Goal: Information Seeking & Learning: Compare options

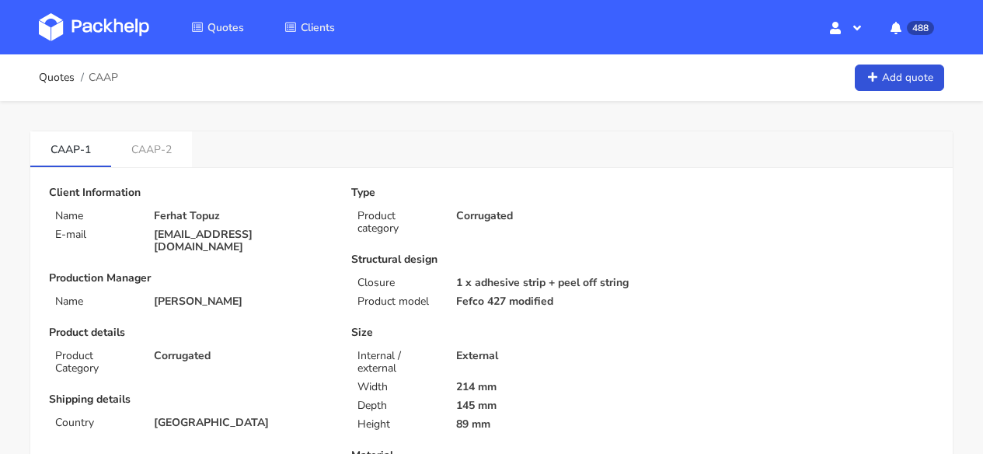
click at [130, 21] on img at bounding box center [94, 27] width 110 height 28
click at [177, 152] on link "CAAP-2" at bounding box center [151, 148] width 81 height 34
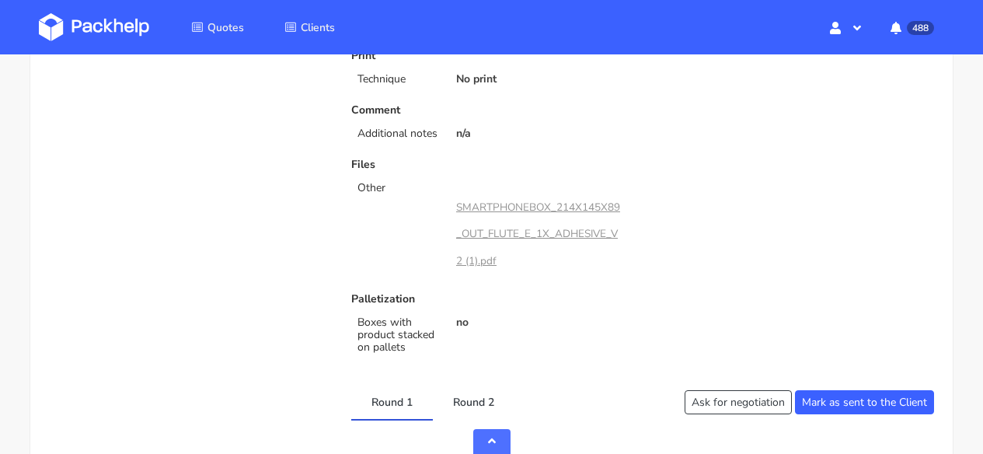
scroll to position [795, 0]
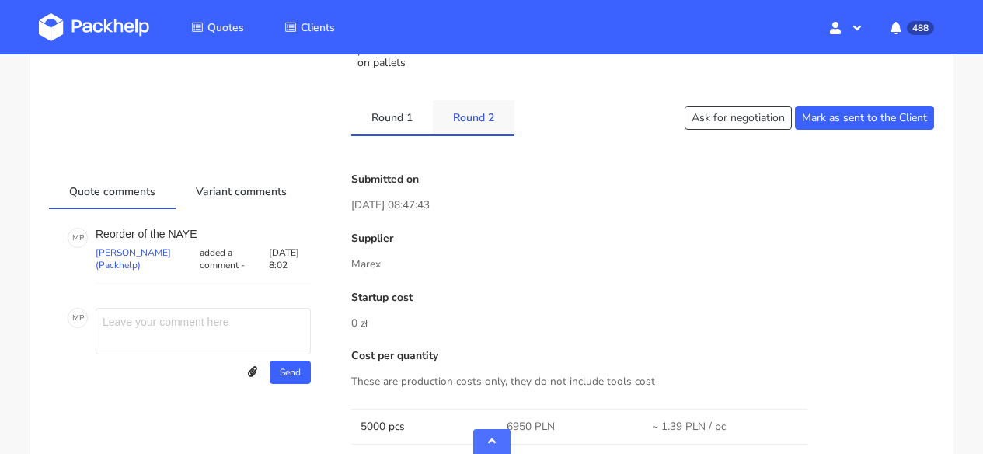
click at [498, 134] on link "Round 2" at bounding box center [474, 117] width 82 height 34
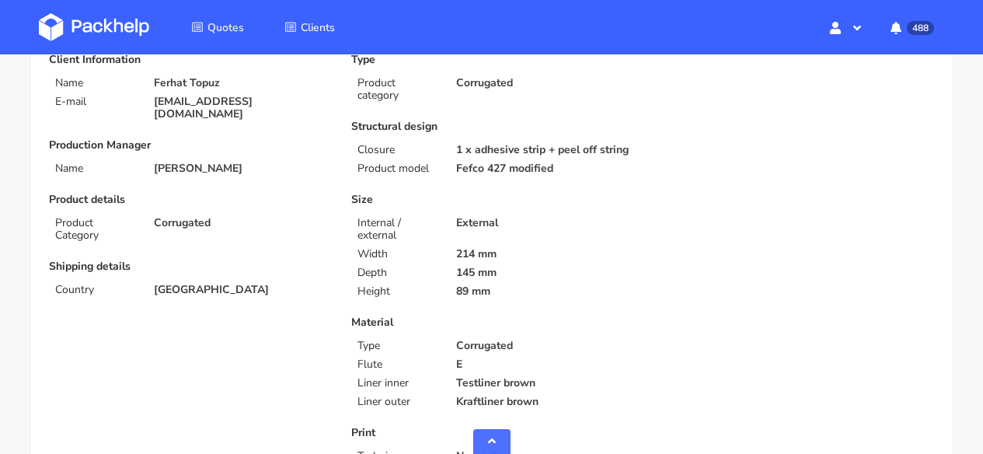
scroll to position [0, 0]
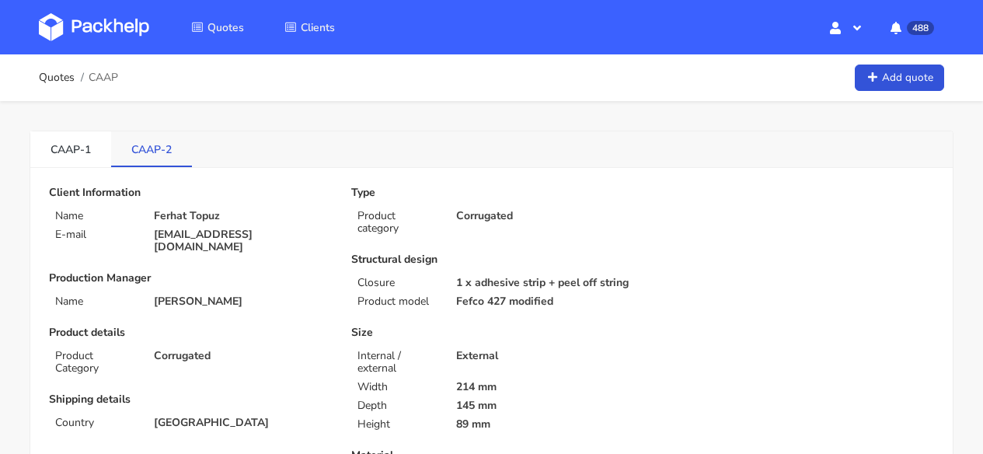
click at [167, 153] on link "CAAP-2" at bounding box center [151, 148] width 81 height 34
drag, startPoint x: 175, startPoint y: 152, endPoint x: 131, endPoint y: 152, distance: 44.3
click at [131, 152] on link "CAAP-2" at bounding box center [151, 148] width 81 height 34
copy link "CAAP-2"
click at [81, 152] on link "CAAP-1" at bounding box center [70, 148] width 81 height 34
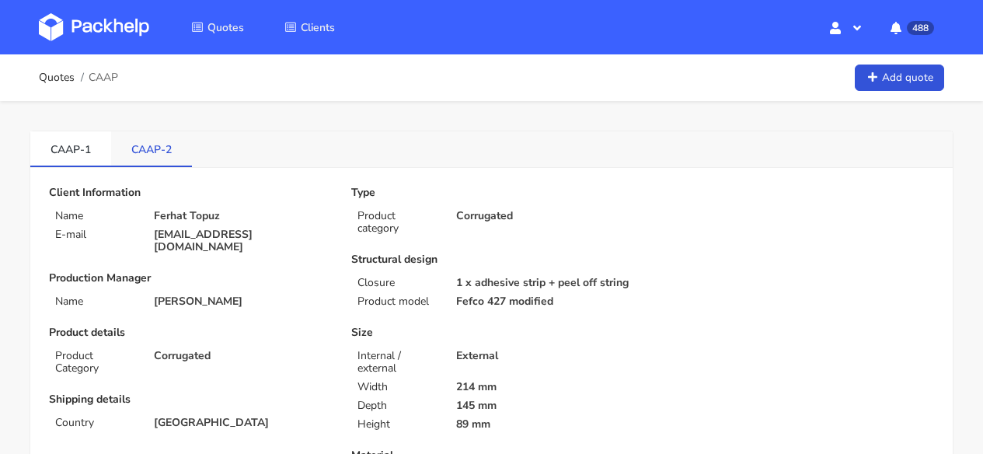
click at [158, 149] on link "CAAP-2" at bounding box center [151, 148] width 81 height 34
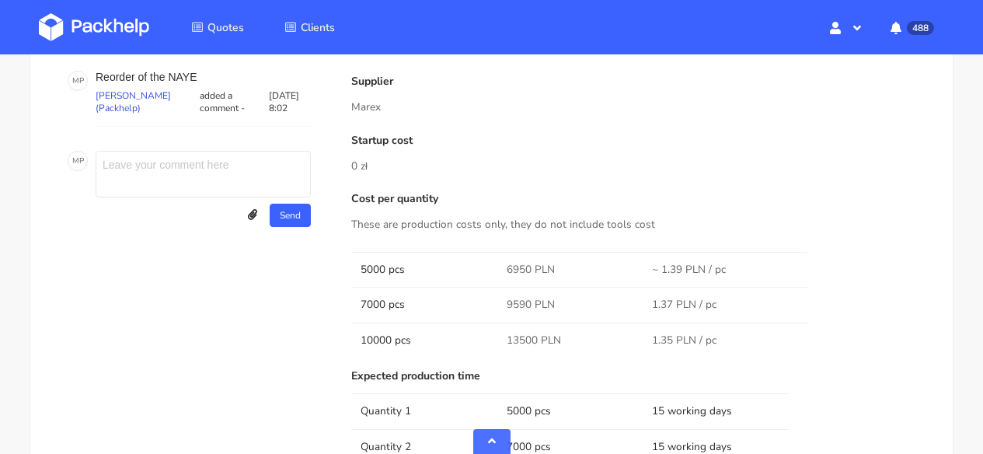
scroll to position [827, 0]
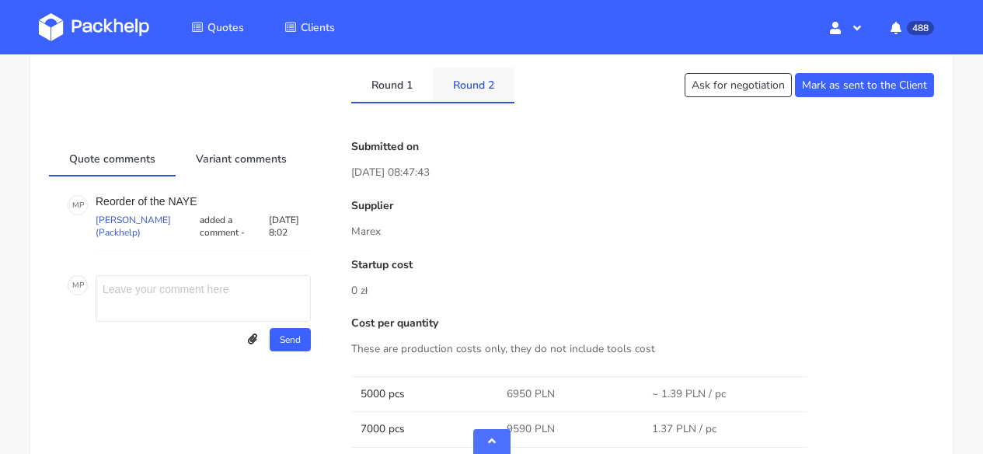
click at [478, 102] on link "Round 2" at bounding box center [474, 85] width 82 height 34
click at [382, 102] on link "Round 1" at bounding box center [392, 85] width 82 height 34
click at [455, 102] on link "Round 2" at bounding box center [474, 85] width 82 height 34
click at [401, 102] on link "Round 1" at bounding box center [392, 85] width 82 height 34
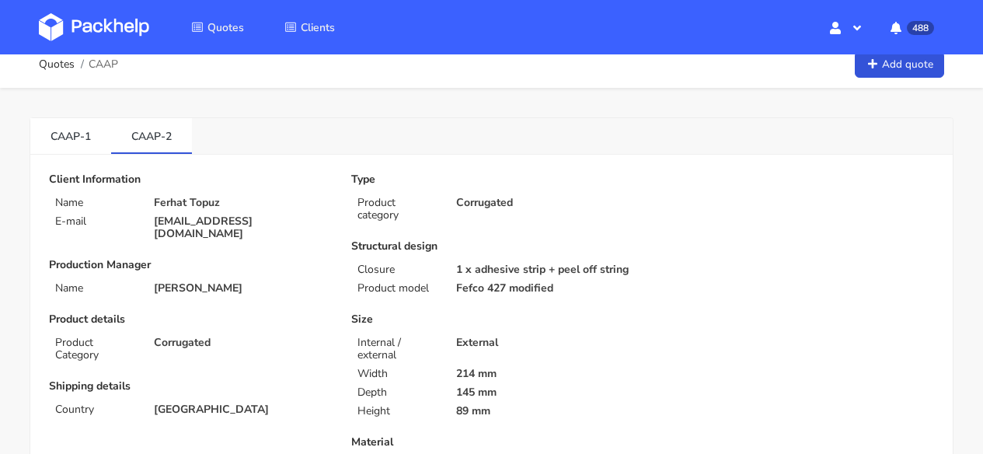
scroll to position [0, 0]
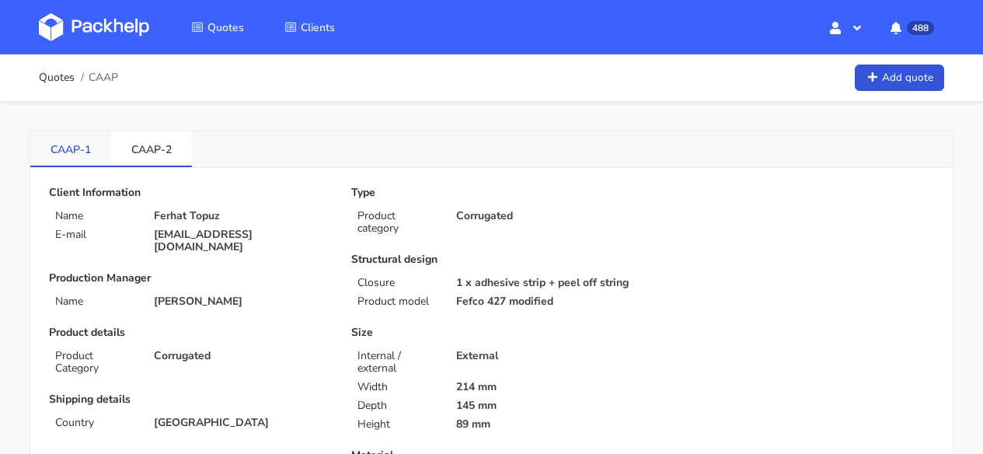
click at [75, 149] on link "CAAP-1" at bounding box center [70, 148] width 81 height 34
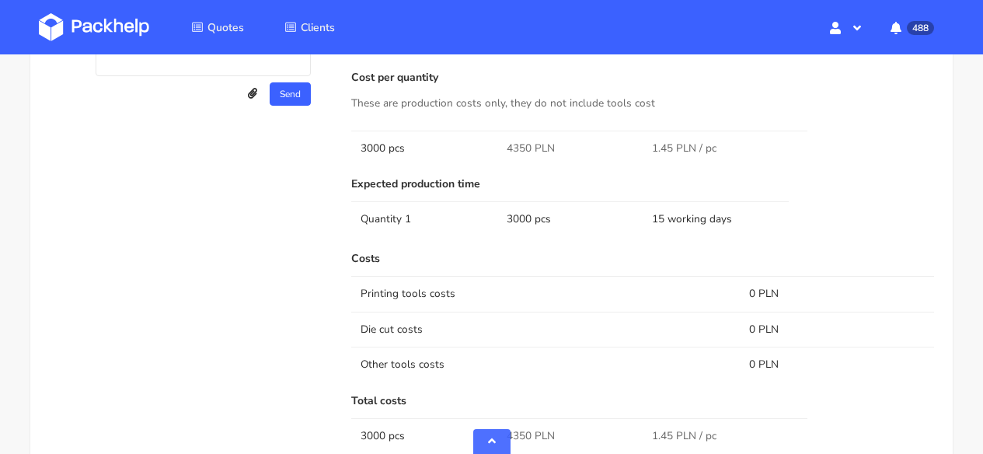
scroll to position [1143, 0]
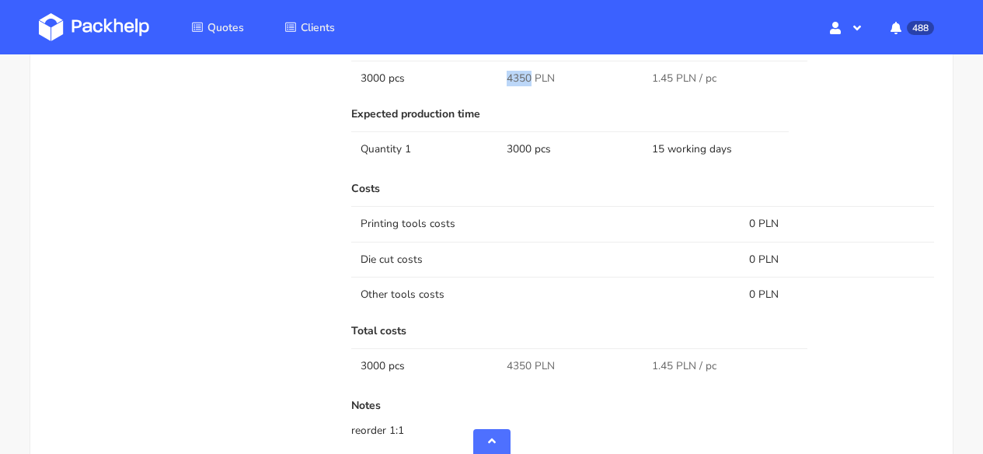
drag, startPoint x: 530, startPoint y: 91, endPoint x: 506, endPoint y: 91, distance: 24.1
click at [507, 86] on span "4350 PLN" at bounding box center [531, 79] width 48 height 16
copy span "4350"
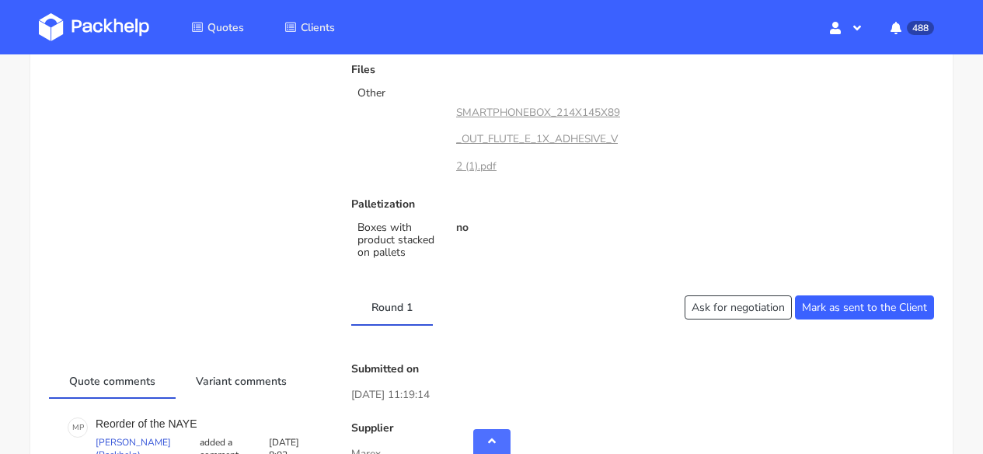
scroll to position [0, 0]
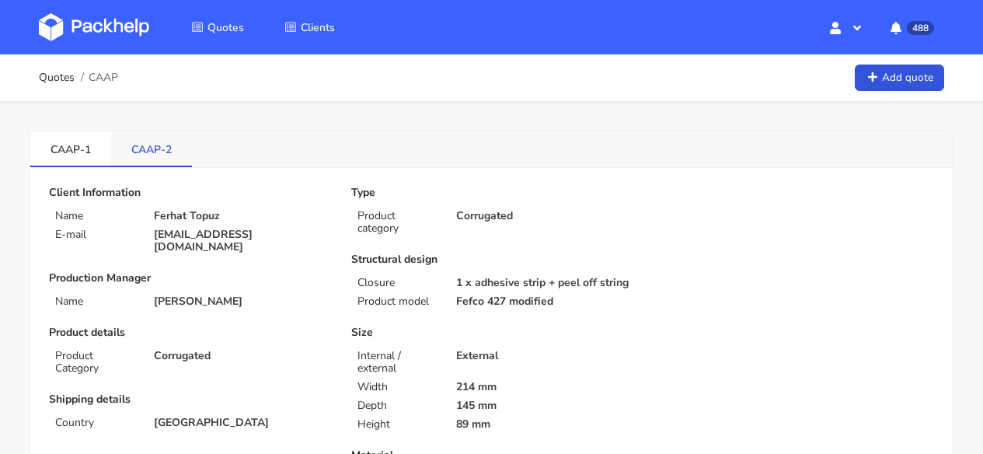
click at [131, 152] on link "CAAP-2" at bounding box center [151, 148] width 81 height 34
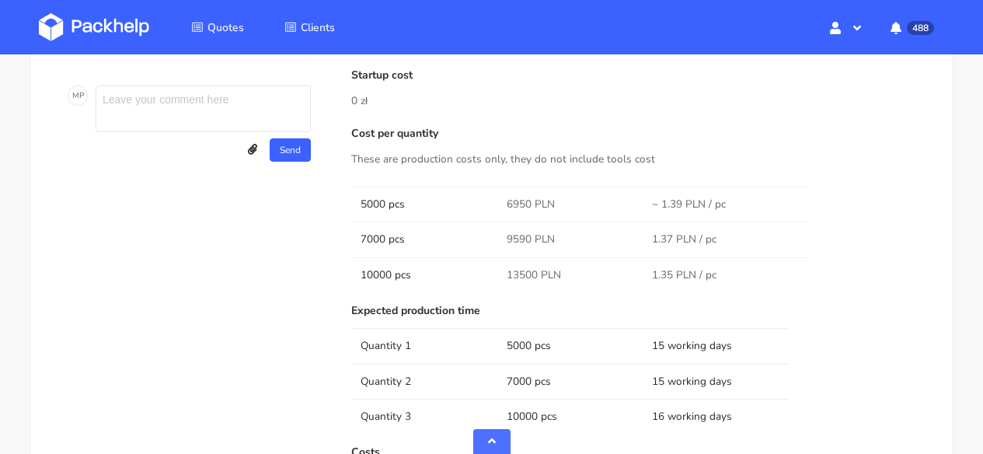
scroll to position [1132, 0]
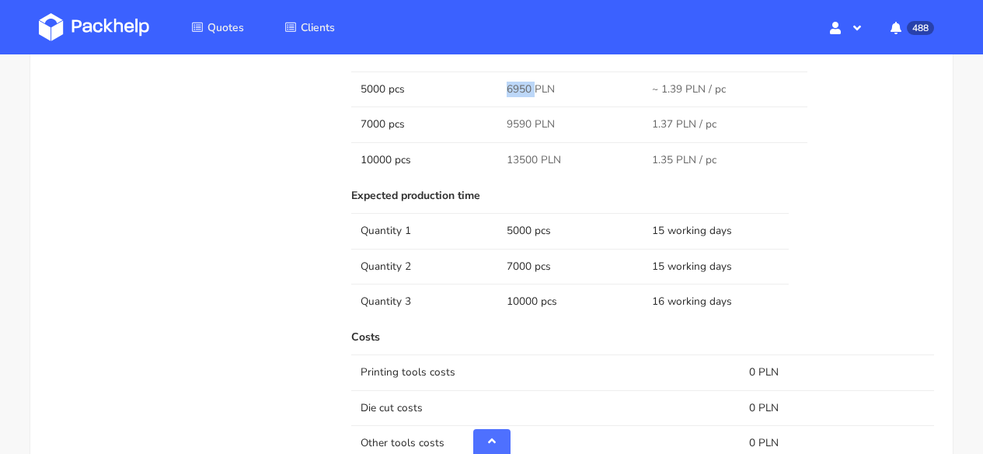
drag, startPoint x: 533, startPoint y: 98, endPoint x: 496, endPoint y: 99, distance: 37.3
click at [496, 99] on tr "5000 pcs 6950 PLN ~ 1.39 PLN / pc" at bounding box center [642, 89] width 583 height 35
copy tr "6950"
drag, startPoint x: 533, startPoint y: 131, endPoint x: 491, endPoint y: 132, distance: 41.2
click at [491, 132] on tr "7000 pcs 9590 PLN 1.37 PLN / pc" at bounding box center [642, 124] width 583 height 35
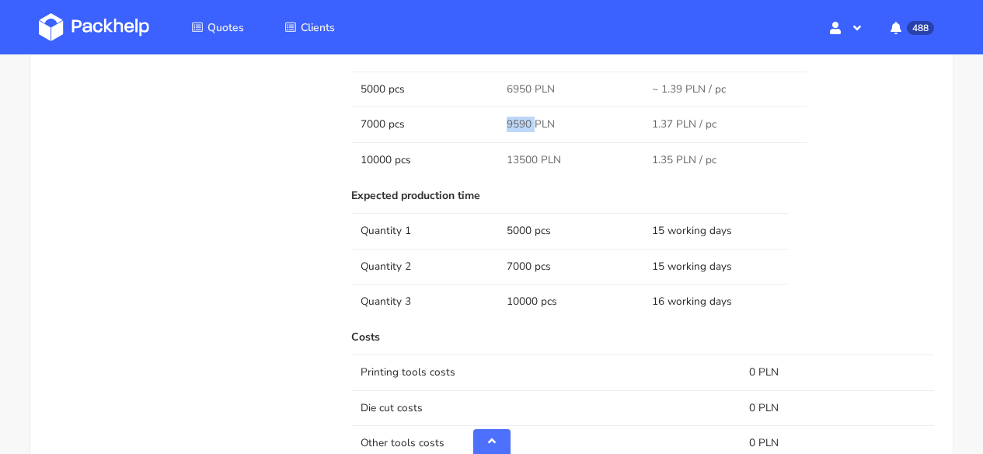
copy tr "9590"
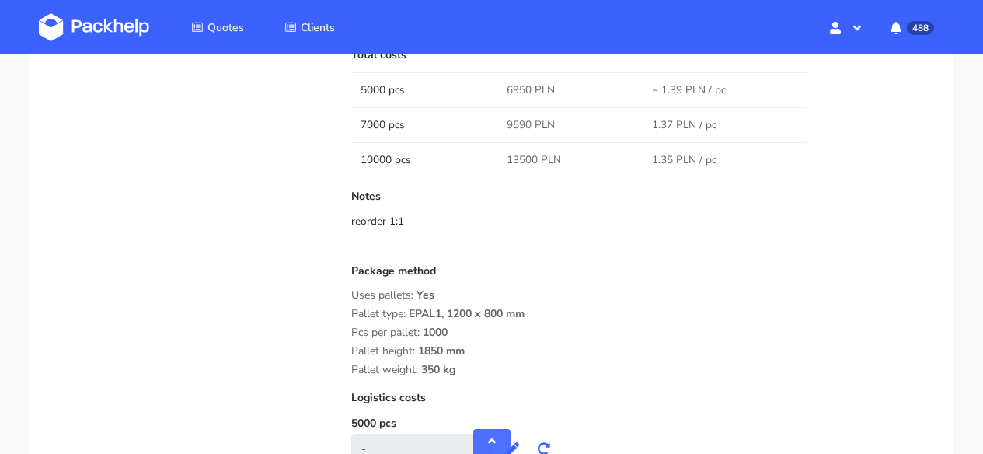
scroll to position [1570, 0]
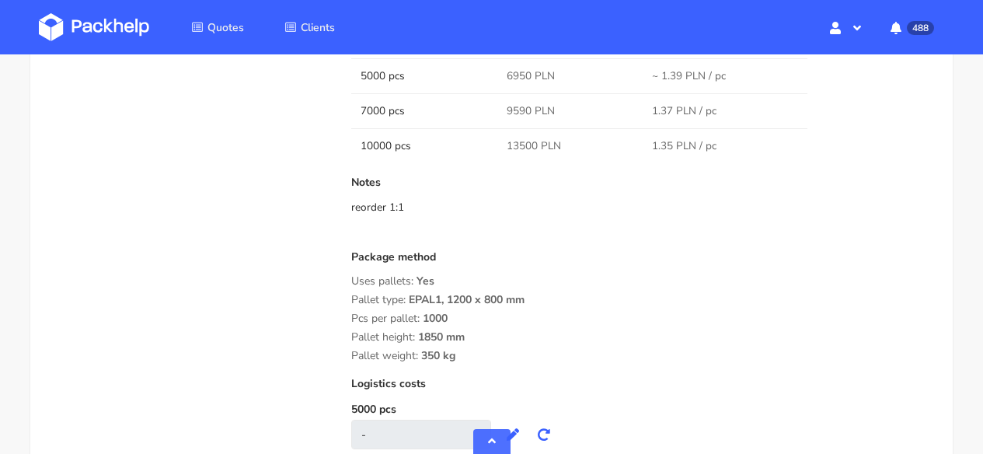
drag, startPoint x: 413, startPoint y: 362, endPoint x: 350, endPoint y: 296, distance: 91.3
click at [350, 296] on div "Submitted on [DATE] 08:47:43 Supplier [GEOGRAPHIC_DATA] Startup cost 0 zł Cost …" at bounding box center [643, 18] width 605 height 1243
copy div "Uses pallets: Yes Pallet type: EPAL1, 1200 x 800 mm Pcs per pallet: 1000 Pallet…"
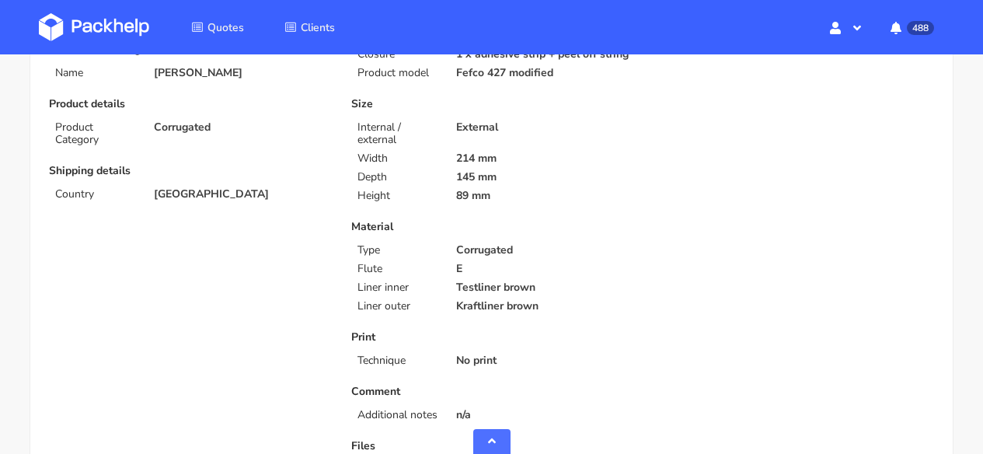
scroll to position [44, 0]
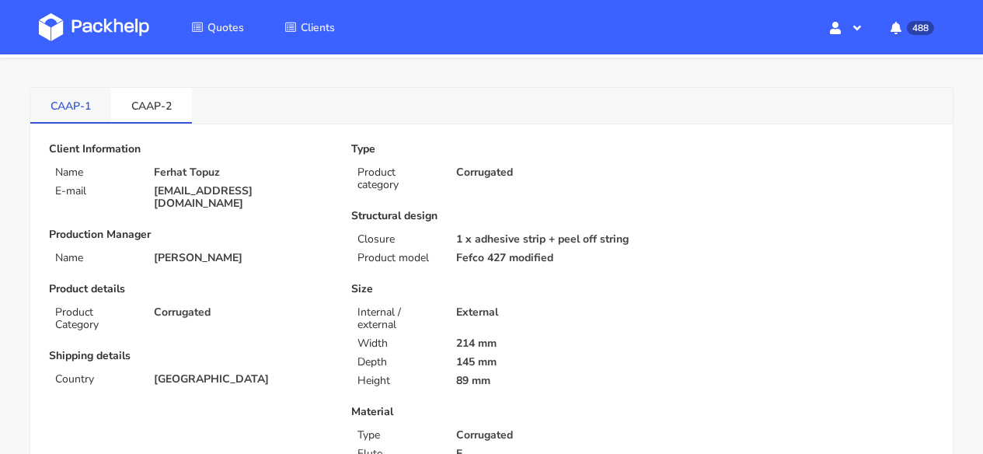
click at [54, 103] on link "CAAP-1" at bounding box center [70, 105] width 81 height 34
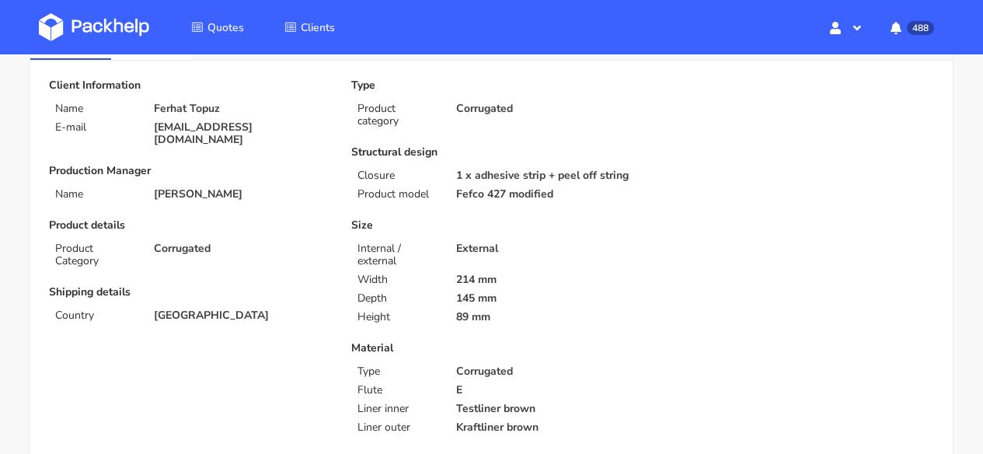
scroll to position [30, 0]
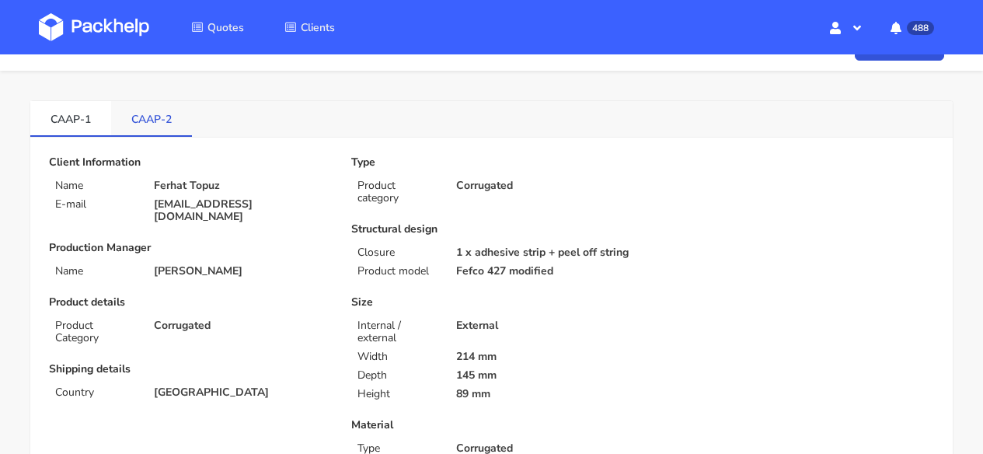
click at [160, 131] on link "CAAP-2" at bounding box center [151, 118] width 81 height 34
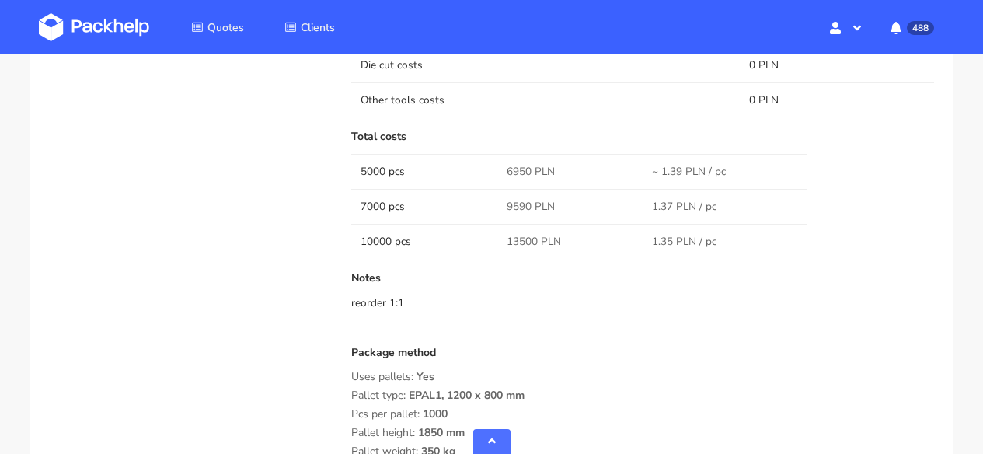
scroll to position [1590, 0]
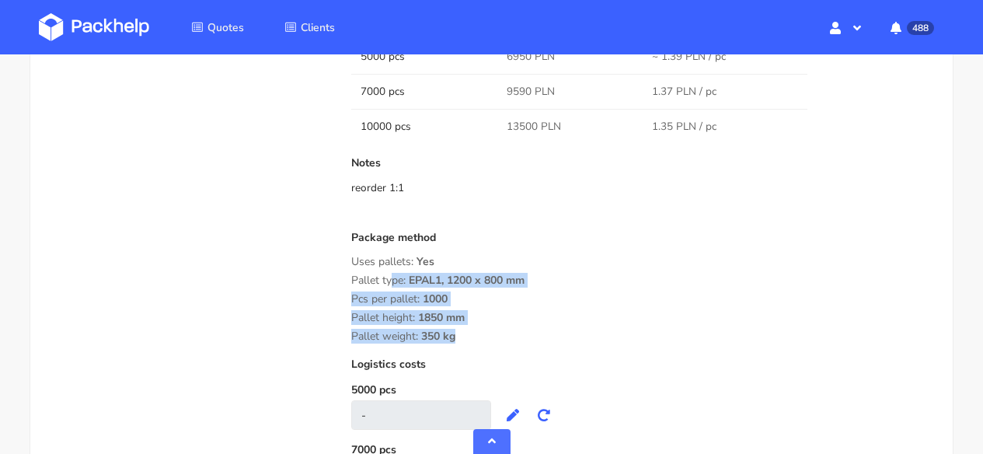
drag, startPoint x: 446, startPoint y: 342, endPoint x: 344, endPoint y: 288, distance: 115.5
click at [344, 288] on div "Submitted on [DATE] 08:47:43 Supplier [GEOGRAPHIC_DATA] Startup cost 0 zł Cost …" at bounding box center [643, -1] width 605 height 1243
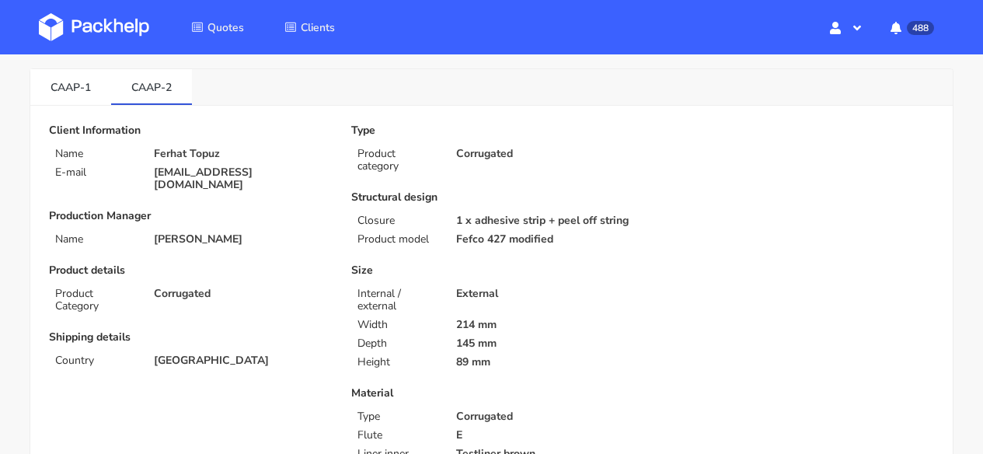
scroll to position [0, 0]
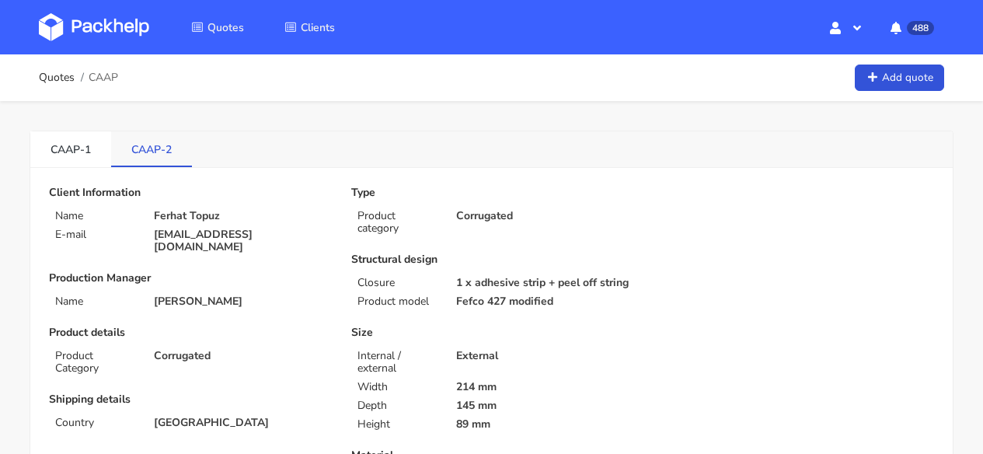
click at [148, 152] on link "CAAP-2" at bounding box center [151, 148] width 81 height 34
click at [65, 141] on link "CAAP-1" at bounding box center [70, 148] width 81 height 34
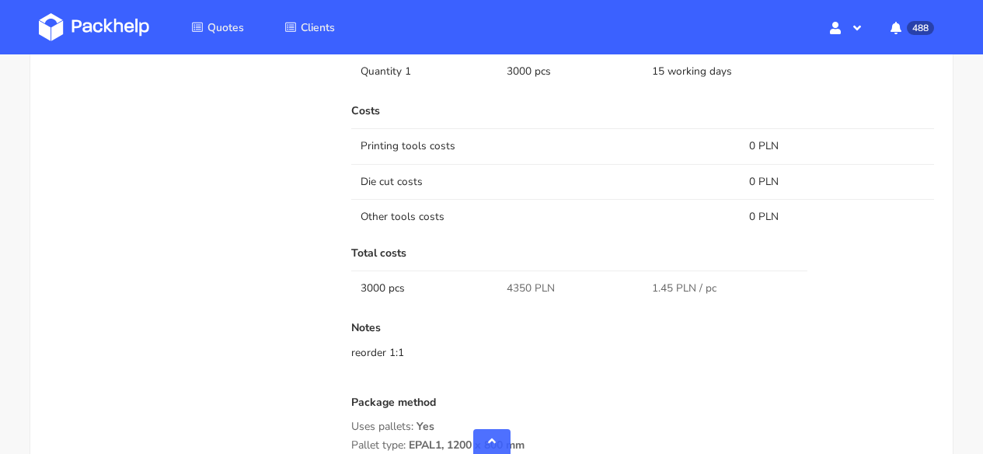
scroll to position [1352, 0]
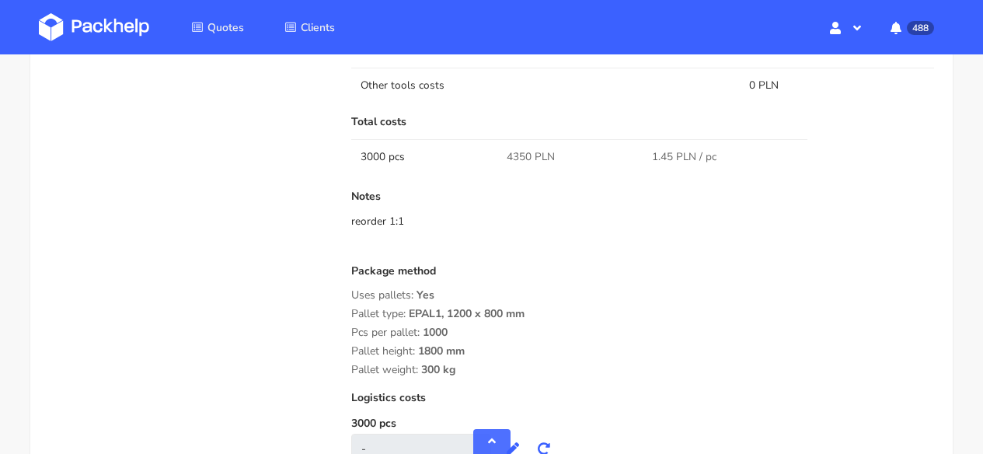
drag, startPoint x: 443, startPoint y: 386, endPoint x: 349, endPoint y: 331, distance: 108.7
click at [349, 331] on div "Submitted on [DATE] 11:19:14 Supplier [GEOGRAPHIC_DATA] Startup cost 0 zł Cost …" at bounding box center [643, 75] width 605 height 919
copy div "Pallet type: EPAL1, 1200 x 800 mm Pcs per pallet: 1000 Pallet height: 1800 mm P…"
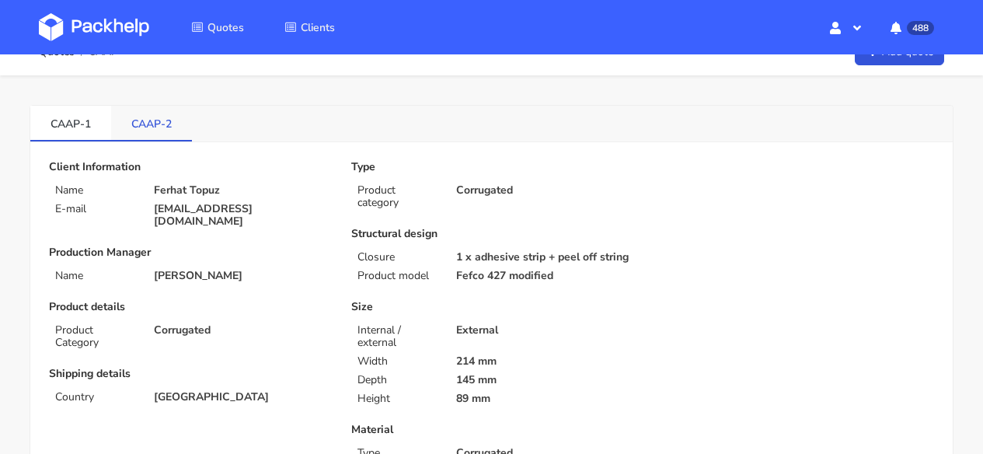
scroll to position [0, 0]
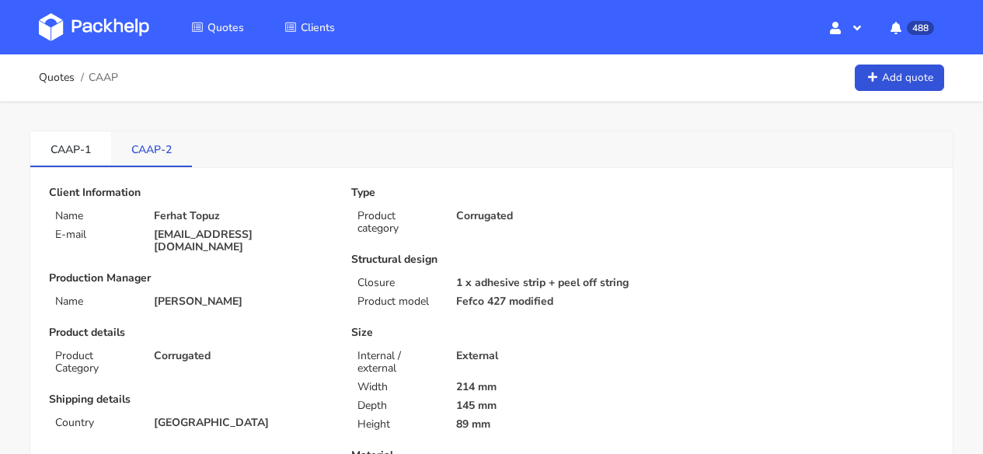
click at [154, 143] on link "CAAP-2" at bounding box center [151, 148] width 81 height 34
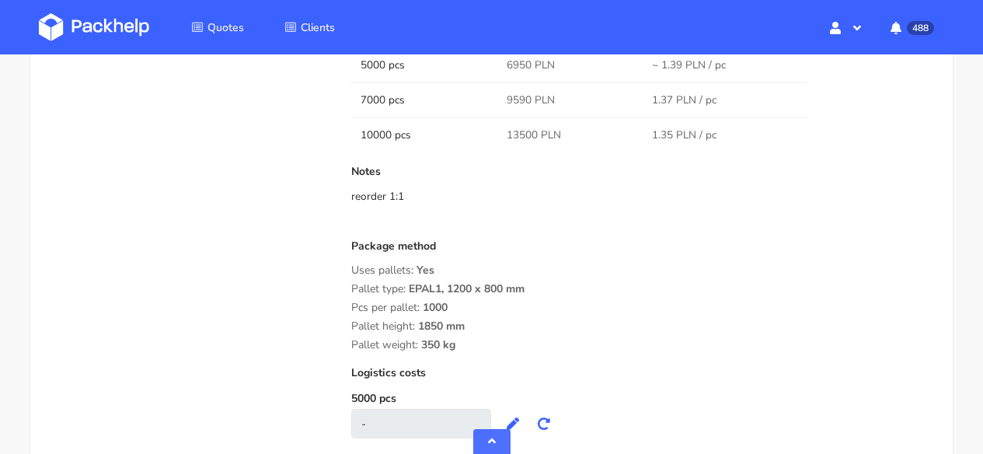
scroll to position [1596, 0]
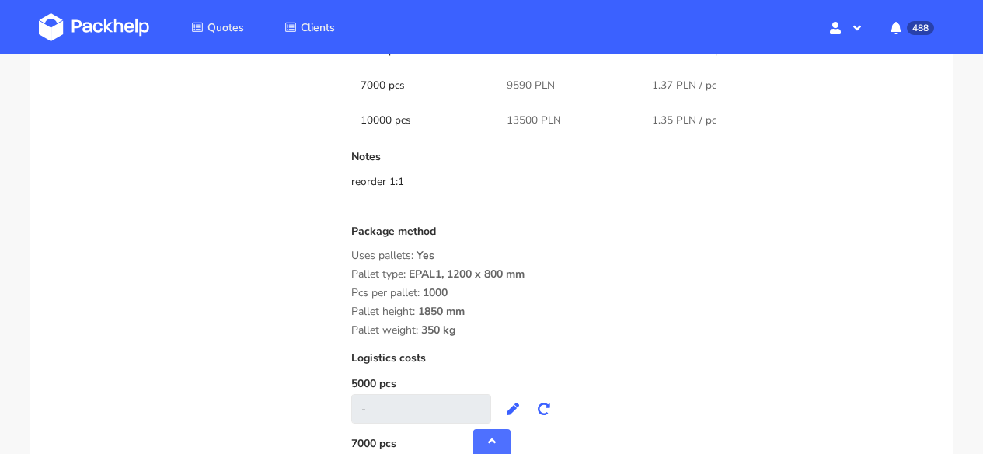
drag, startPoint x: 351, startPoint y: 283, endPoint x: 469, endPoint y: 341, distance: 130.7
click at [469, 337] on div "Package method Uses pallets: Yes Pallet type: EPAL1, 1200 x 800 mm Pcs per pall…" at bounding box center [642, 280] width 583 height 111
copy div "Pallet type: EPAL1, 1200 x 800 mm Pcs per pallet: 1000 Pallet height: 1850 mm P…"
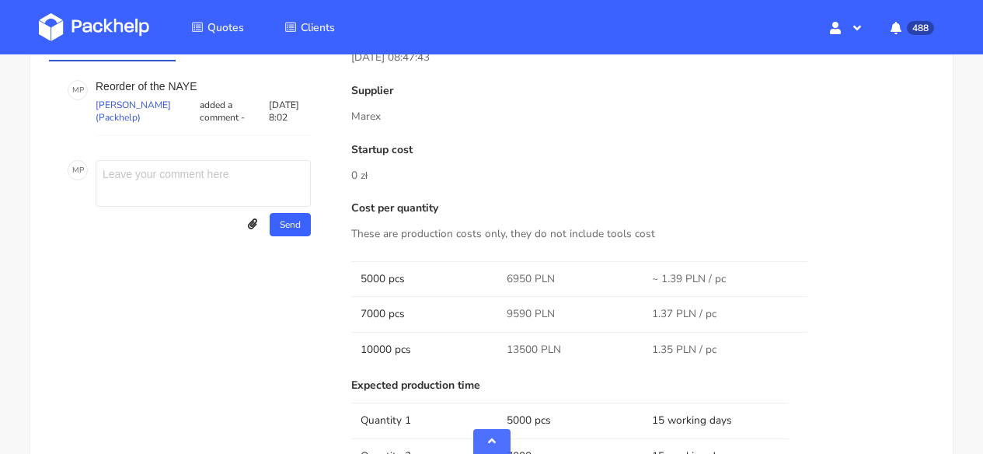
scroll to position [1047, 0]
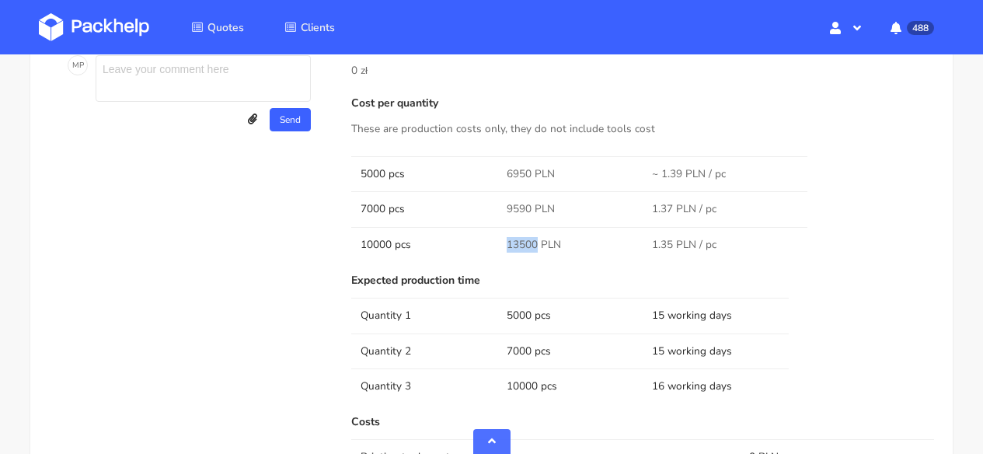
drag, startPoint x: 536, startPoint y: 254, endPoint x: 491, endPoint y: 255, distance: 45.1
click at [491, 255] on tr "10000 pcs 13500 PLN 1.35 PLN / pc" at bounding box center [642, 244] width 583 height 35
copy tr "13500"
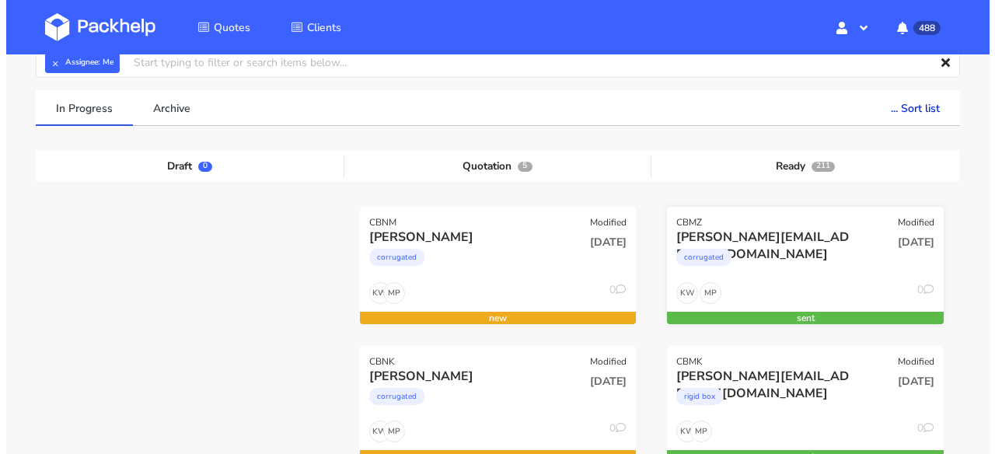
scroll to position [89, 0]
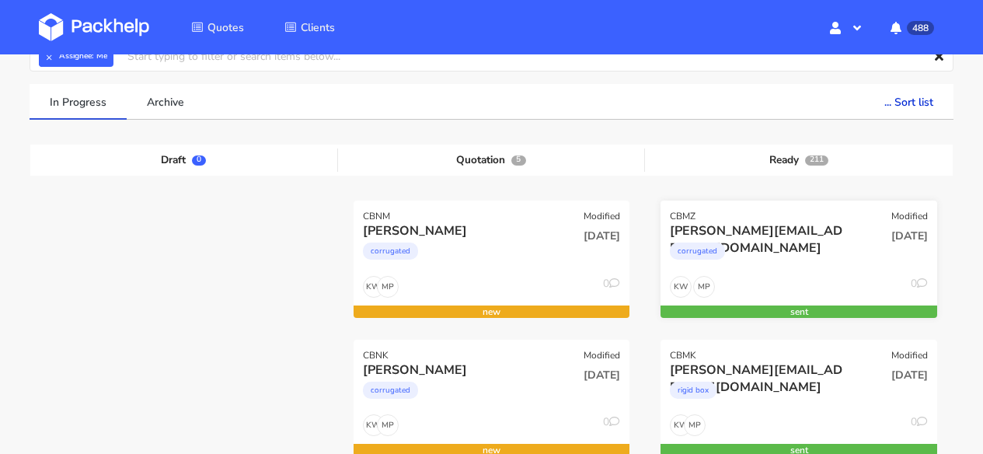
click at [742, 260] on div "corrugated" at bounding box center [758, 254] width 176 height 31
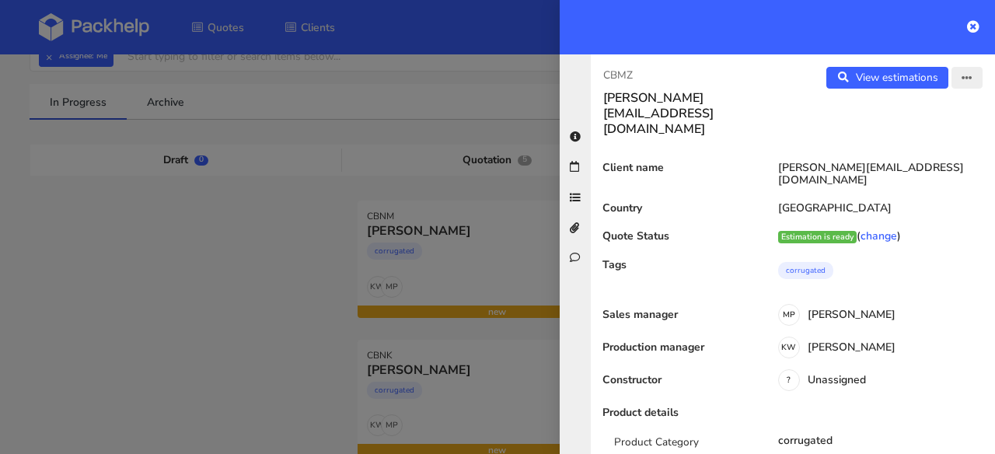
click at [962, 77] on icon "button" at bounding box center [967, 78] width 11 height 11
click at [887, 131] on link "Edit quote" at bounding box center [916, 139] width 137 height 26
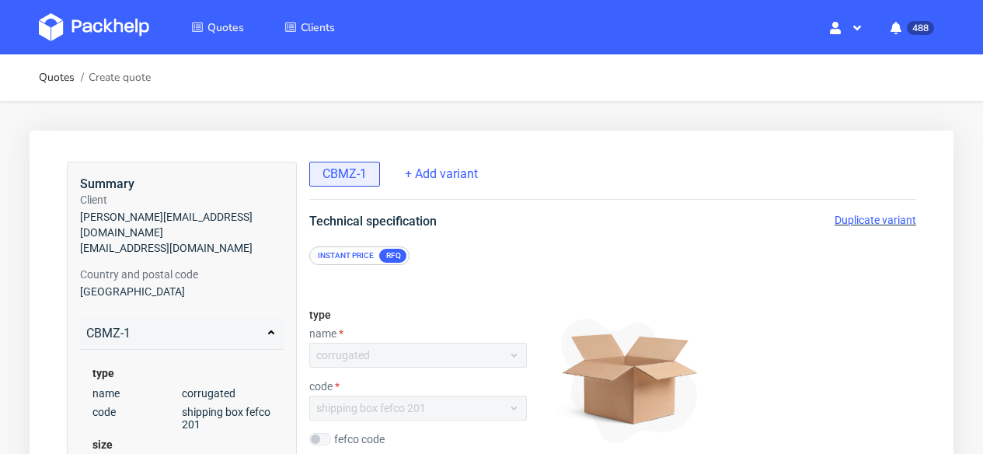
click at [899, 222] on span "Duplicate variant" at bounding box center [876, 220] width 82 height 12
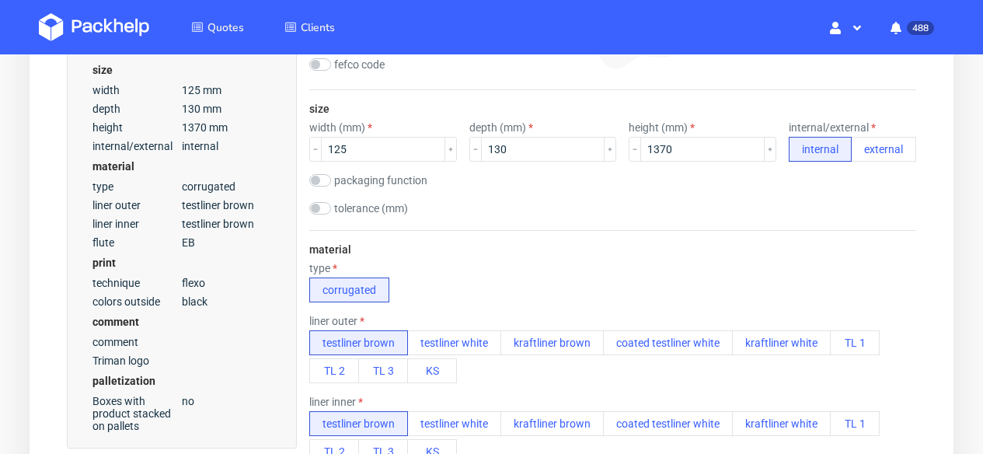
scroll to position [760, 0]
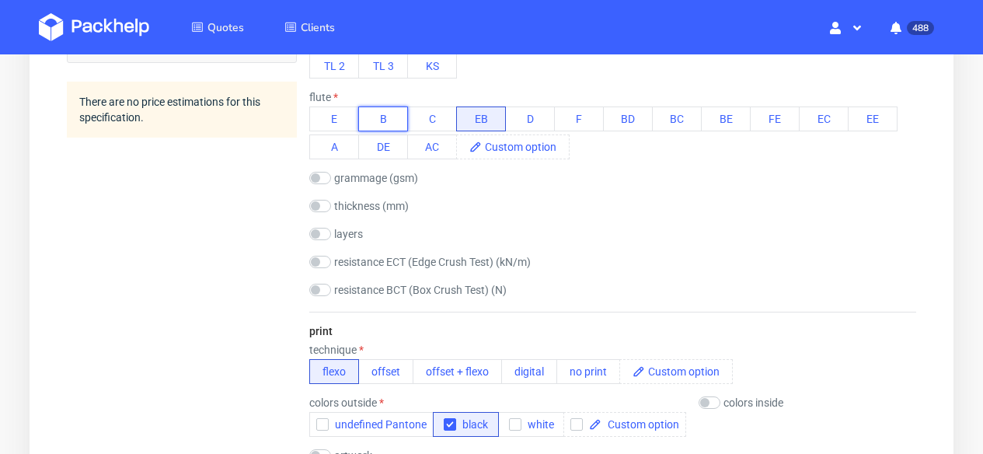
click at [380, 121] on button "B" at bounding box center [383, 119] width 50 height 25
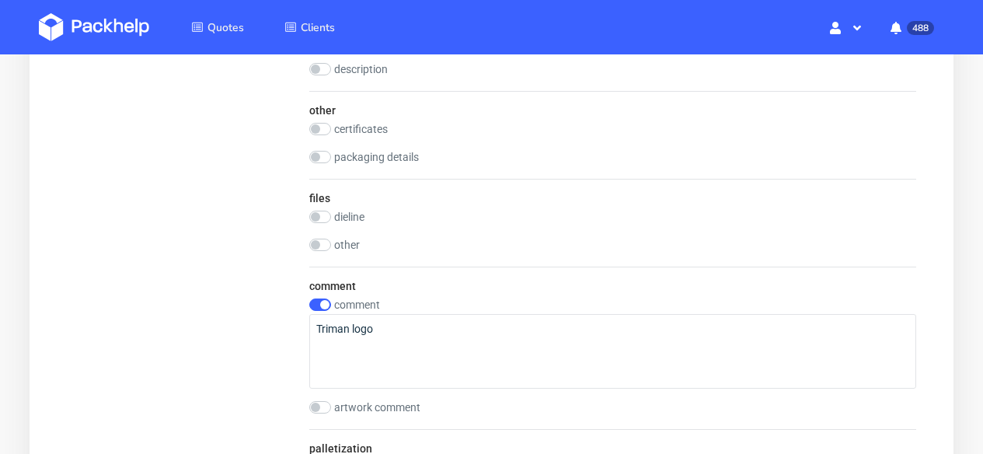
scroll to position [1781, 0]
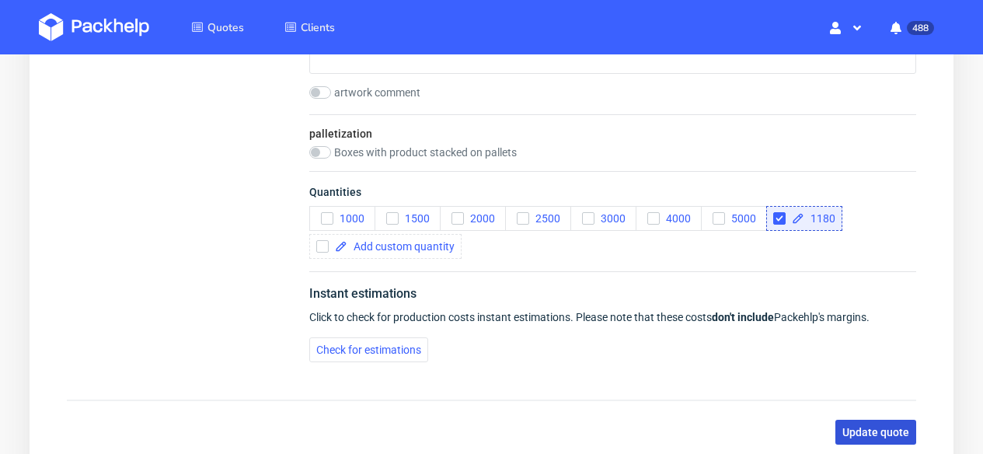
click at [886, 433] on span "Update quote" at bounding box center [876, 432] width 67 height 11
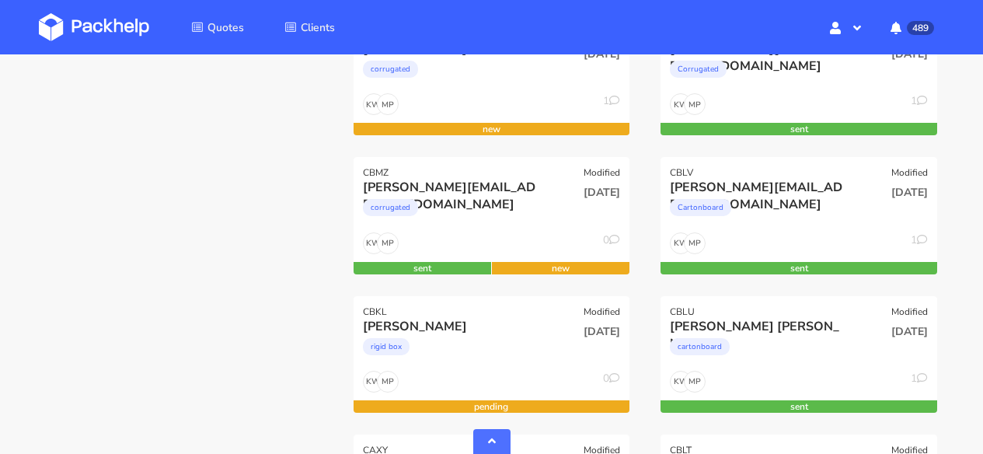
scroll to position [550, 0]
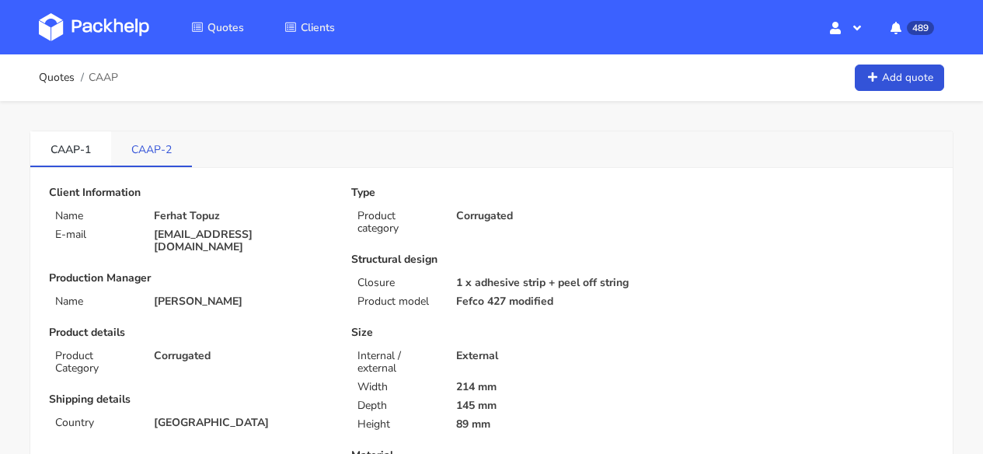
click at [147, 159] on link "CAAP-2" at bounding box center [151, 148] width 81 height 34
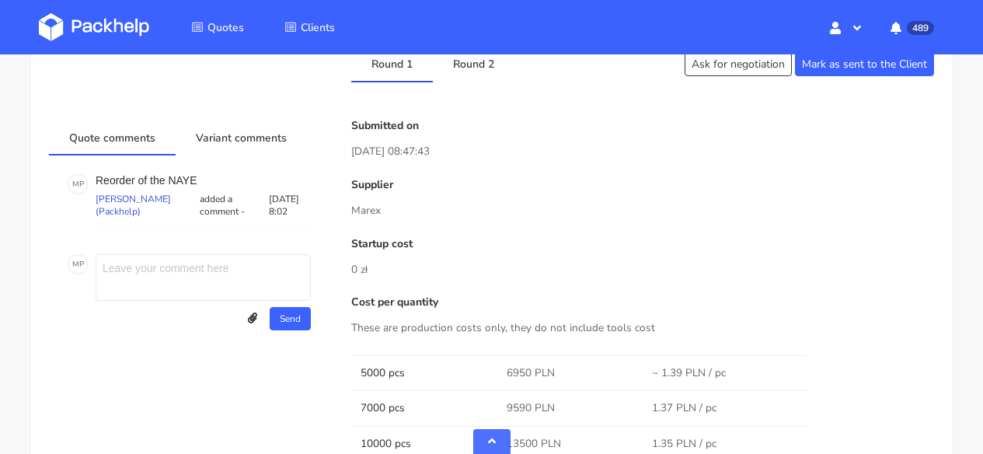
scroll to position [847, 0]
click at [475, 79] on link "Round 2" at bounding box center [474, 65] width 82 height 34
click at [365, 79] on link "Round 1" at bounding box center [392, 65] width 82 height 34
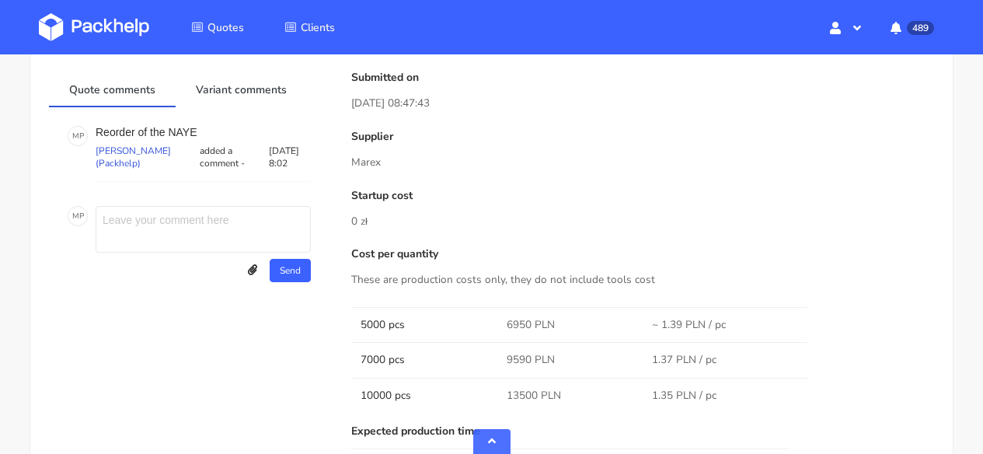
scroll to position [684, 0]
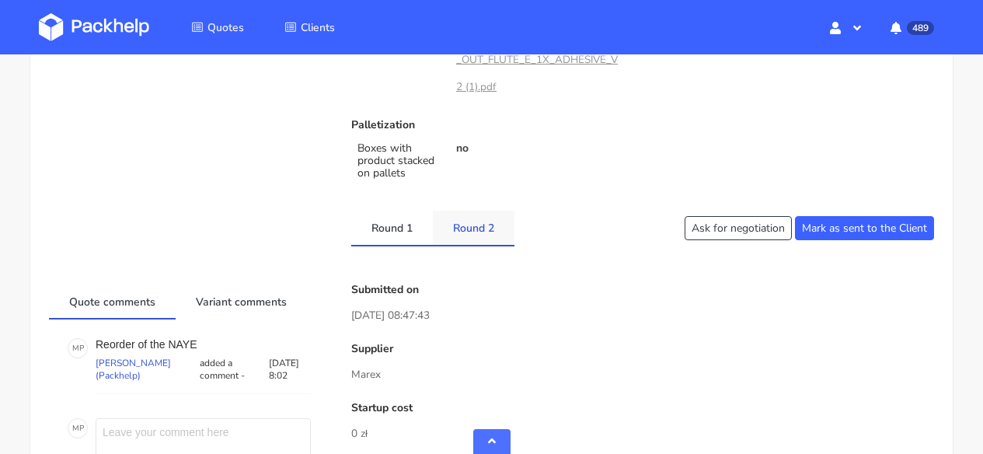
click at [464, 245] on link "Round 2" at bounding box center [474, 228] width 82 height 34
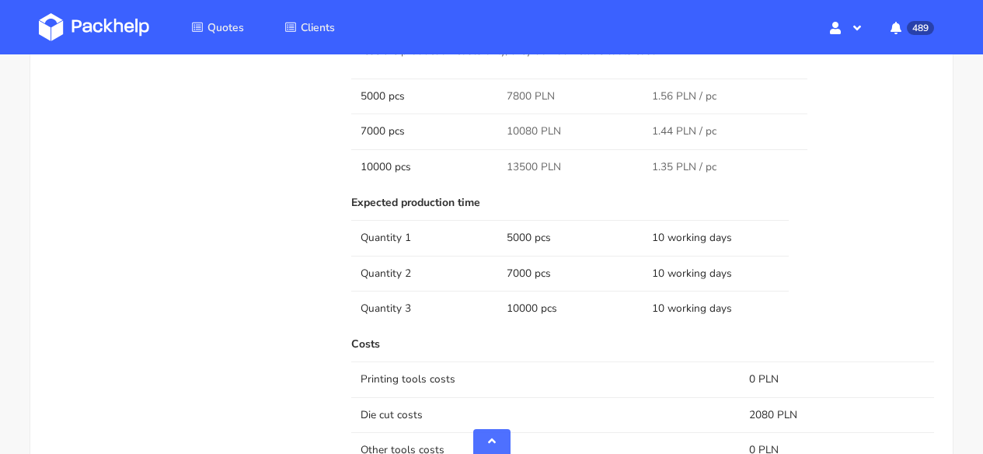
scroll to position [641, 0]
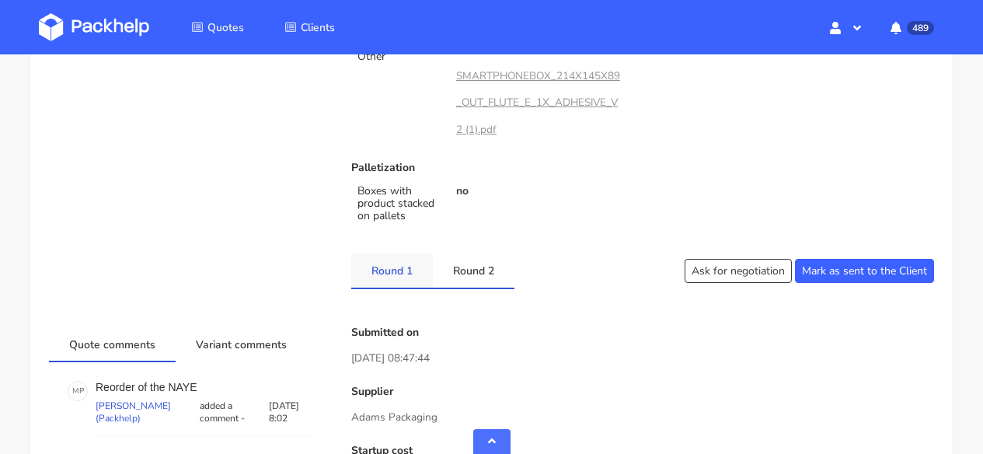
click at [400, 288] on link "Round 1" at bounding box center [392, 270] width 82 height 34
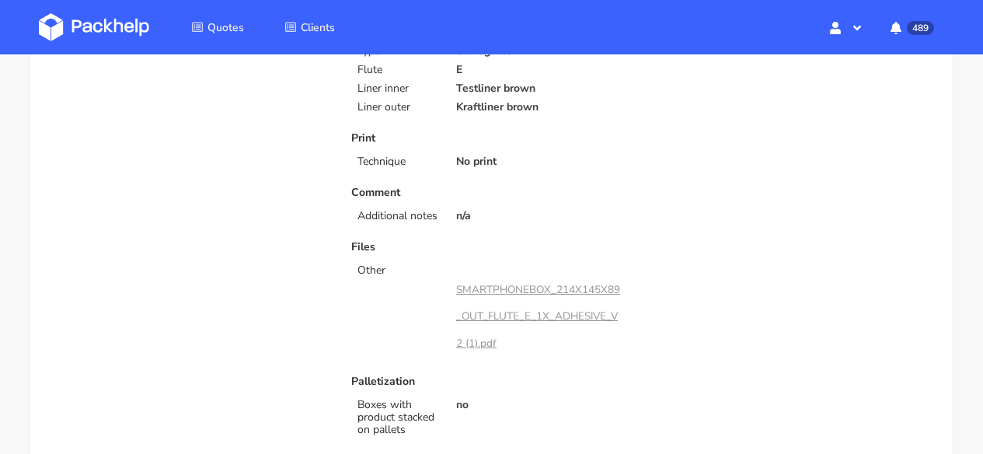
scroll to position [0, 0]
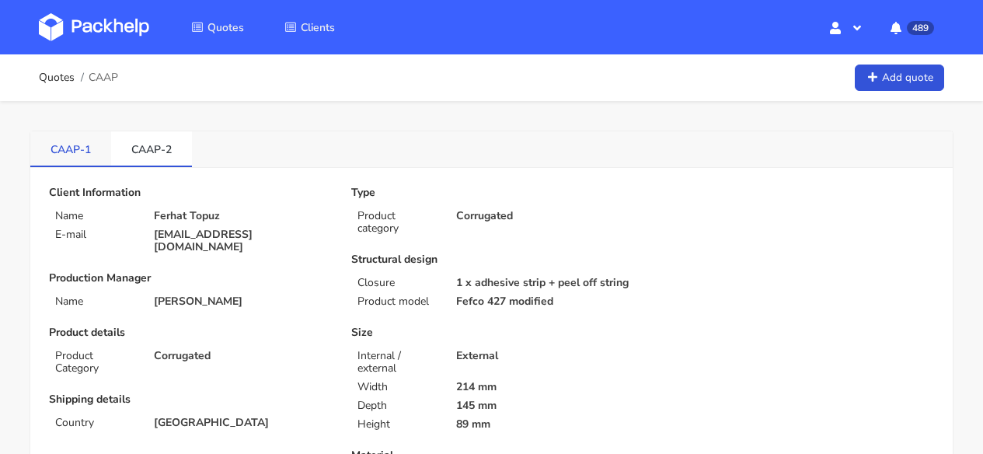
click at [97, 146] on link "CAAP-1" at bounding box center [70, 148] width 81 height 34
click at [151, 146] on link "CAAP-2" at bounding box center [151, 148] width 81 height 34
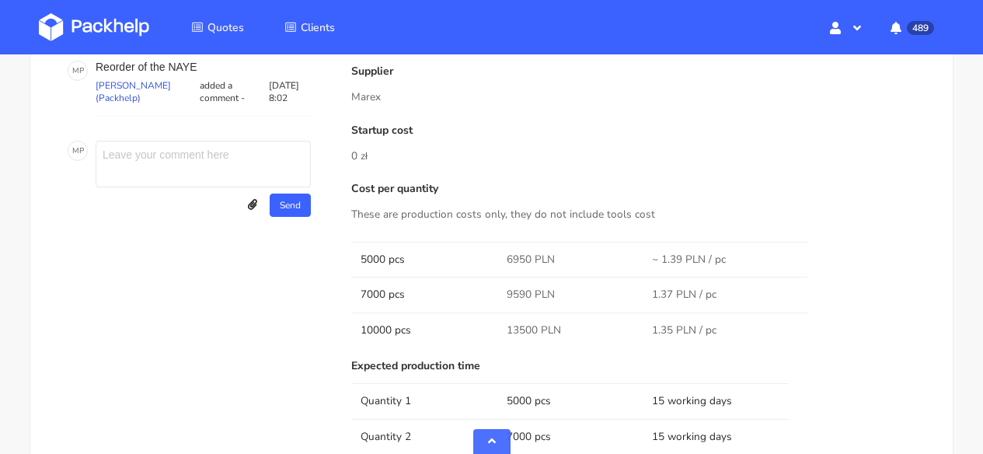
scroll to position [1081, 0]
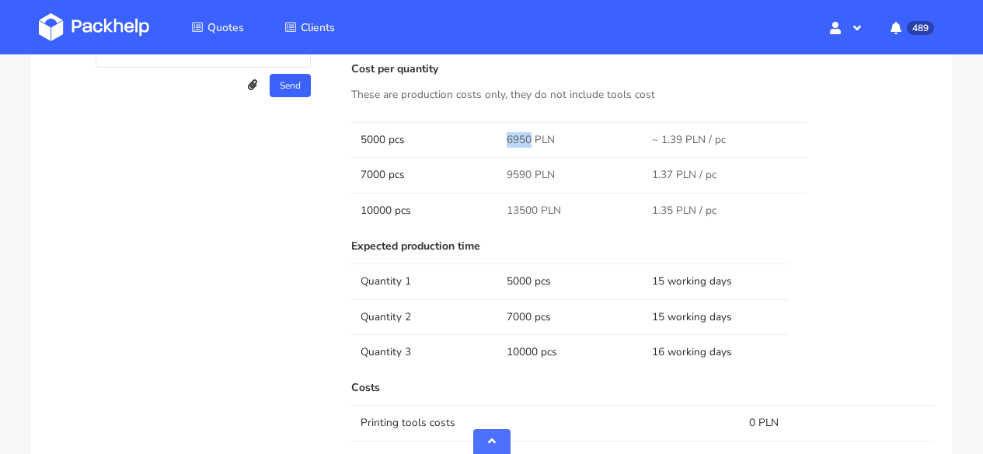
drag, startPoint x: 531, startPoint y: 147, endPoint x: 495, endPoint y: 147, distance: 35.8
click at [495, 147] on tr "5000 pcs 6950 PLN ~ 1.39 PLN / pc" at bounding box center [642, 139] width 583 height 35
copy tr "6950"
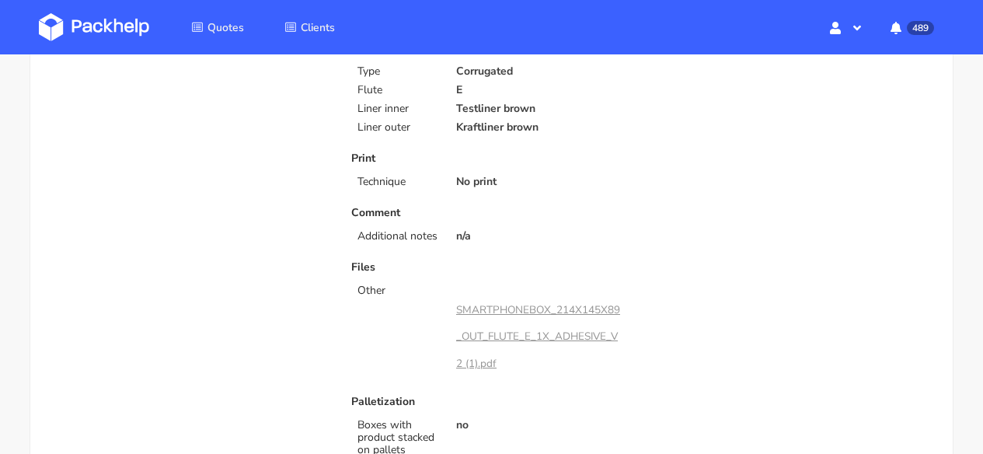
scroll to position [0, 0]
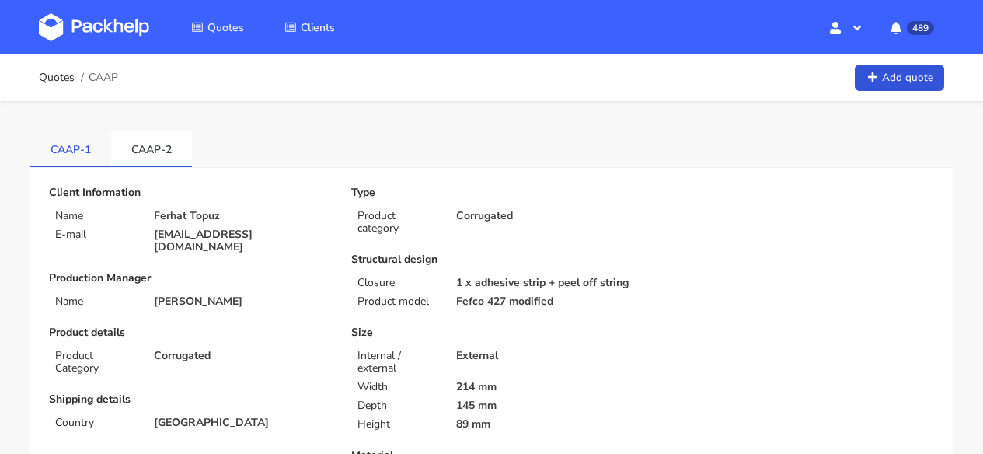
click at [95, 157] on link "CAAP-1" at bounding box center [70, 148] width 81 height 34
click at [166, 150] on link "CAAP-2" at bounding box center [151, 148] width 81 height 34
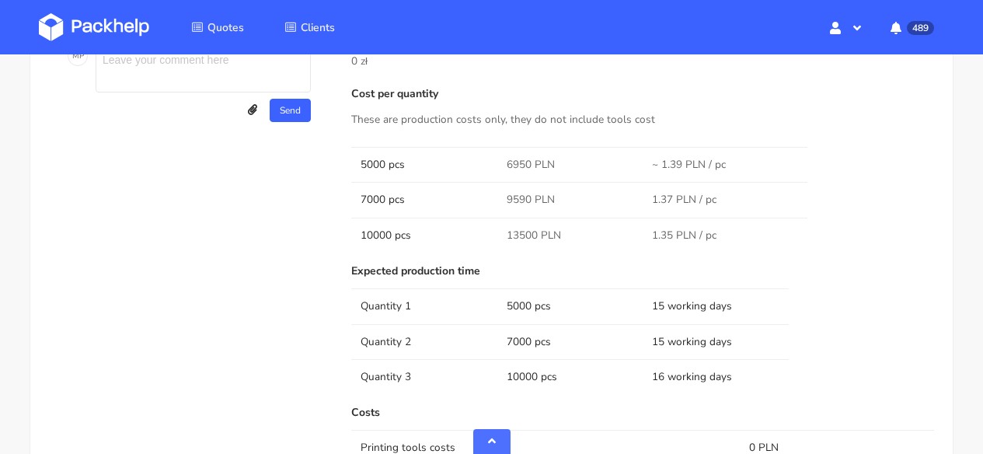
scroll to position [1057, 0]
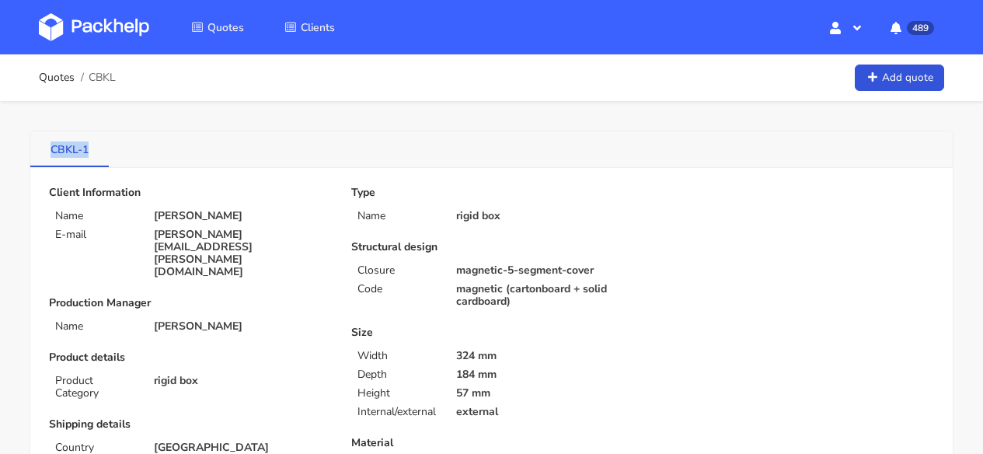
drag, startPoint x: 93, startPoint y: 148, endPoint x: 51, endPoint y: 150, distance: 41.3
click at [51, 150] on link "CBKL-1" at bounding box center [69, 148] width 79 height 34
copy link "CBKL-1"
drag, startPoint x: 93, startPoint y: 146, endPoint x: 40, endPoint y: 150, distance: 53.8
click at [40, 150] on link "CBKL-1" at bounding box center [69, 148] width 79 height 34
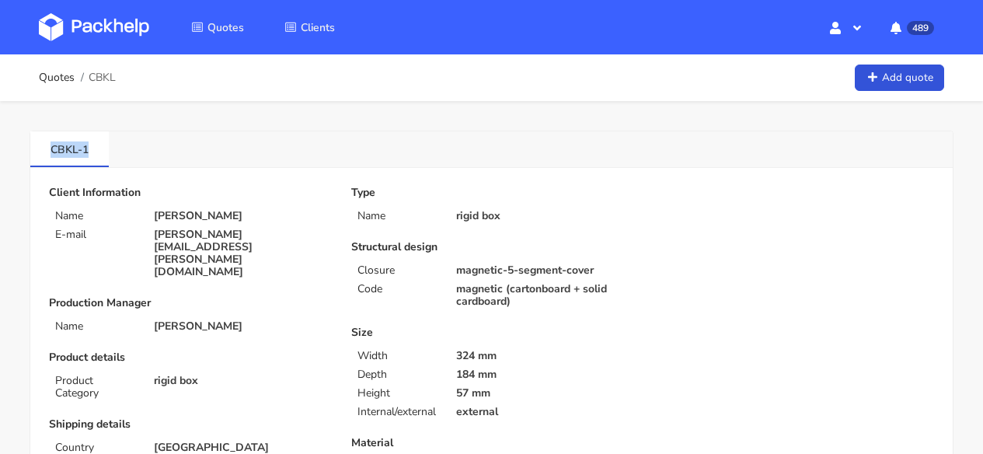
copy link "CBKL-1"
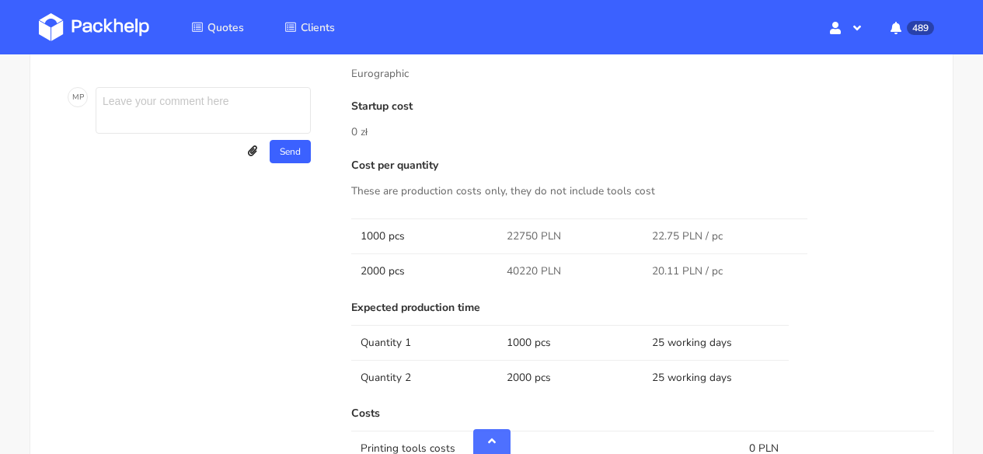
scroll to position [1625, 0]
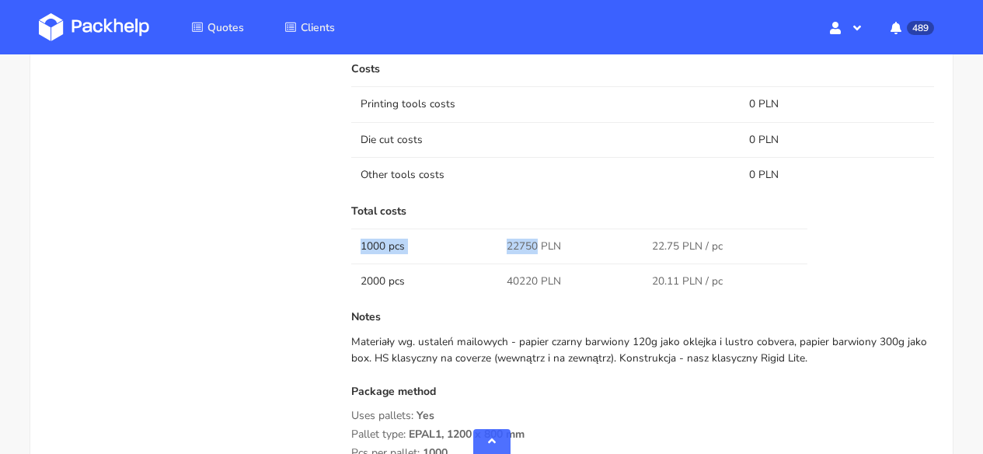
drag, startPoint x: 509, startPoint y: 239, endPoint x: 535, endPoint y: 243, distance: 26.1
click at [535, 244] on tr "1000 pcs 22750 PLN 22.75 PLN / pc" at bounding box center [642, 246] width 583 height 35
click at [535, 243] on span "22750 PLN" at bounding box center [534, 247] width 54 height 16
drag, startPoint x: 536, startPoint y: 242, endPoint x: 507, endPoint y: 246, distance: 29.8
click at [507, 246] on span "22750 PLN" at bounding box center [534, 247] width 54 height 16
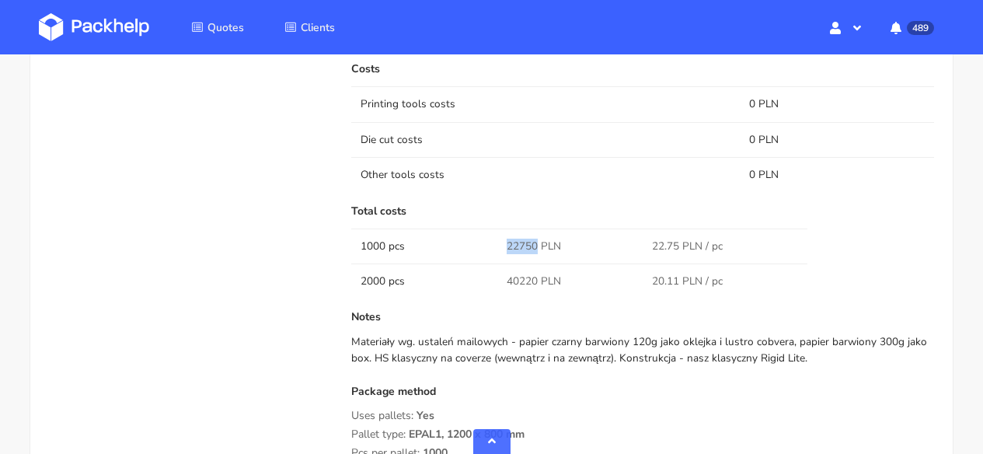
copy span "22750"
drag, startPoint x: 536, startPoint y: 283, endPoint x: 506, endPoint y: 283, distance: 29.5
click at [503, 283] on td "40220 PLN" at bounding box center [571, 281] width 146 height 35
copy span "40220"
drag, startPoint x: 799, startPoint y: 357, endPoint x: 342, endPoint y: 347, distance: 457.2
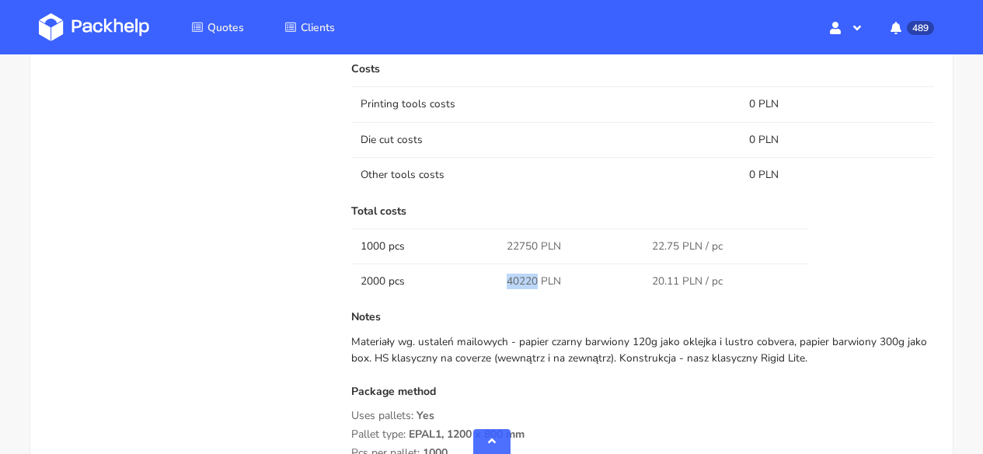
click at [342, 347] on div "Submitted on [DATE] 12:36:02 Supplier Eurographic Startup cost 0 zł Cost per qu…" at bounding box center [643, 149] width 605 height 1022
copy div "Materiały wg. ustaleń mailowych - papier czarny barwiony 120g jako oklejka i lu…"
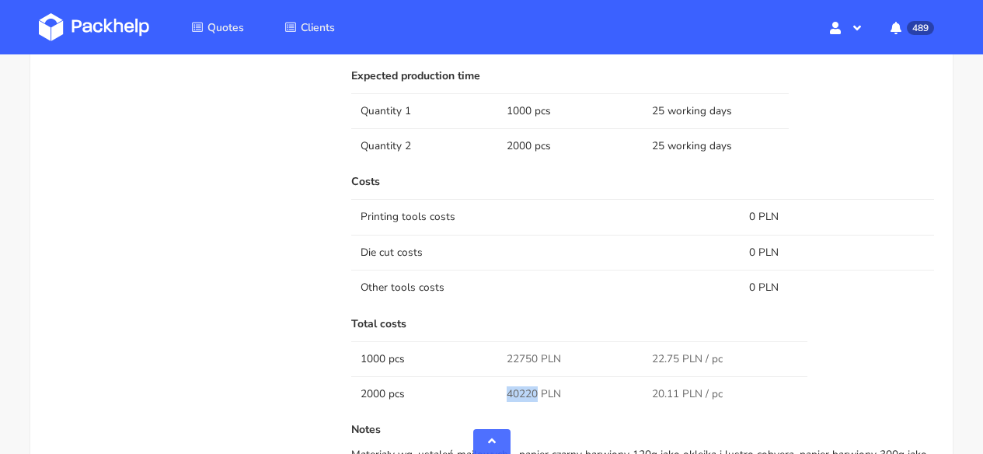
scroll to position [1312, 0]
